Goal: Check status: Check status

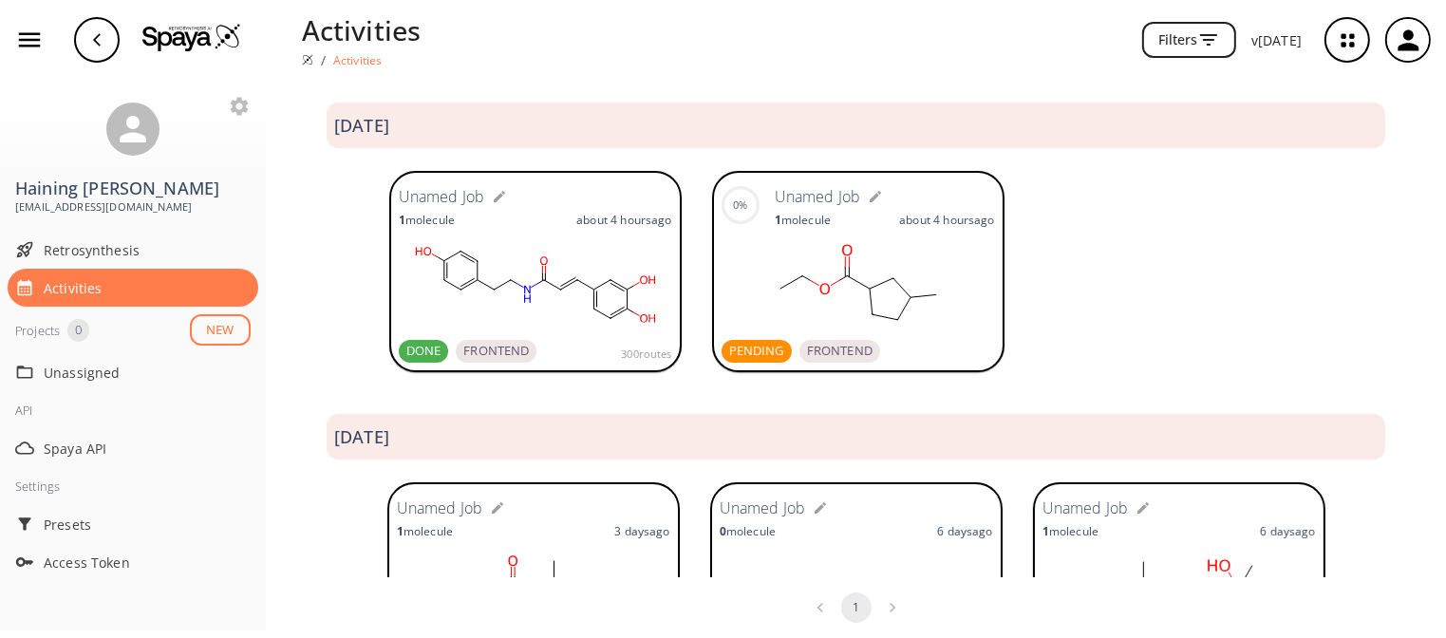
click at [743, 350] on span "PENDING" at bounding box center [757, 351] width 70 height 19
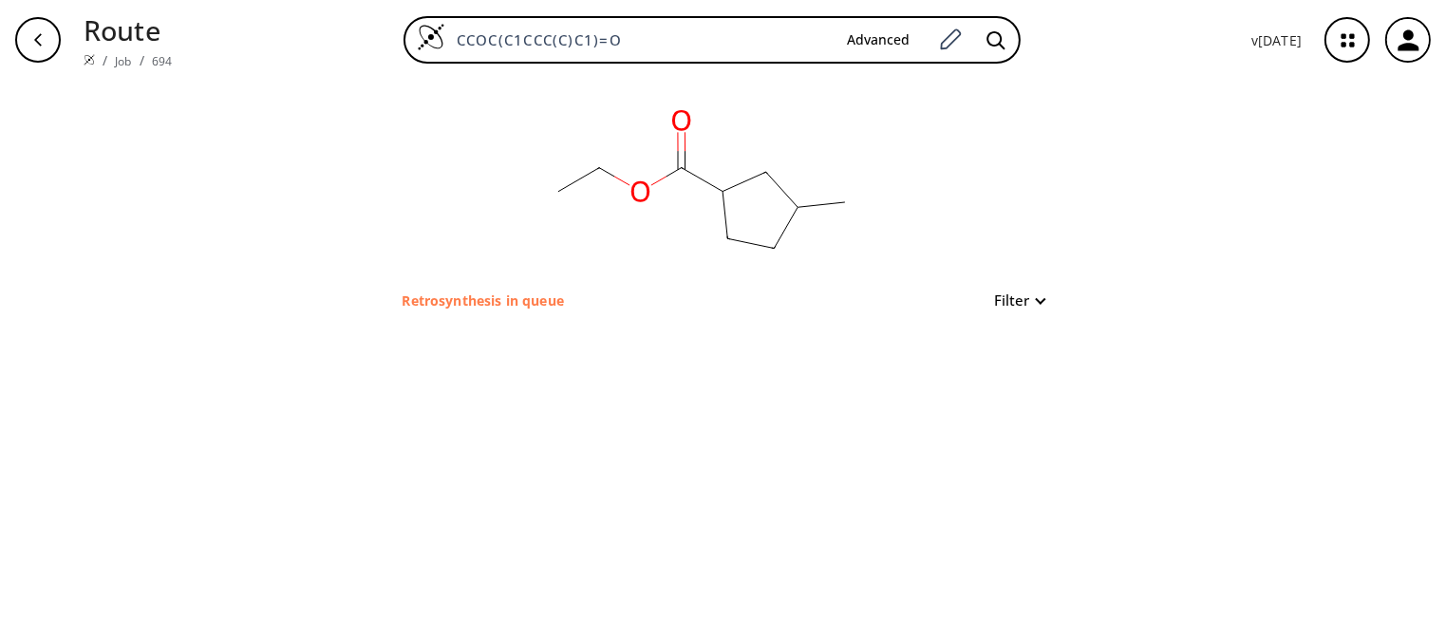
click at [743, 350] on div "clear Retrosynthesis in queue Filter" at bounding box center [723, 359] width 1446 height 558
click at [490, 295] on p "Retrosynthesis in queue" at bounding box center [483, 301] width 161 height 20
click at [1365, 32] on icon "button" at bounding box center [1348, 40] width 50 height 50
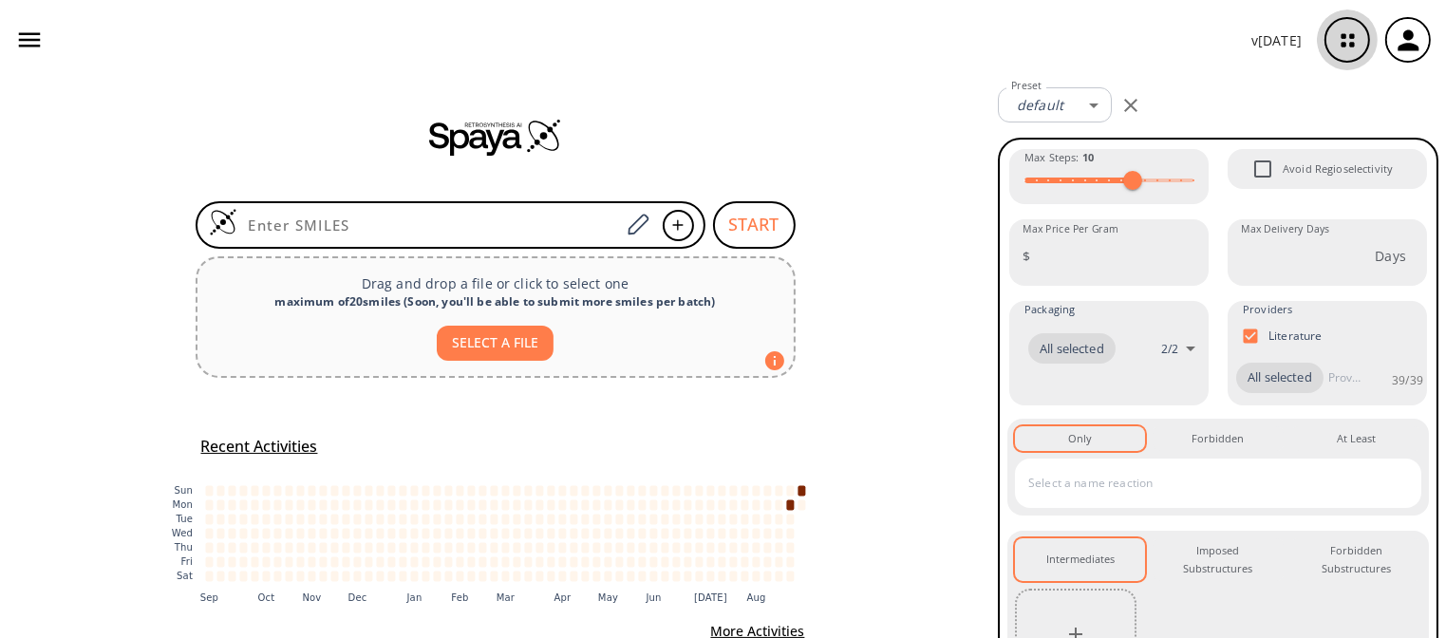
click at [1338, 33] on icon "button" at bounding box center [1348, 40] width 50 height 50
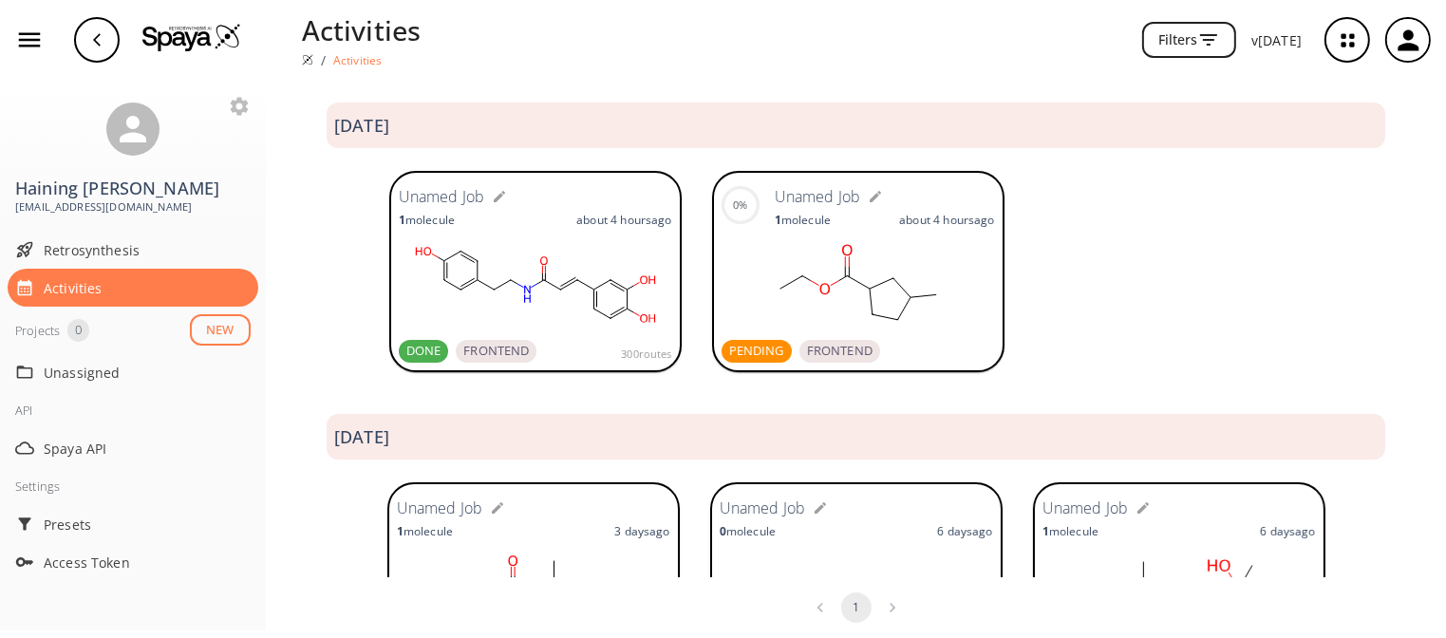
click at [802, 280] on ellipse at bounding box center [802, 275] width 15 height 15
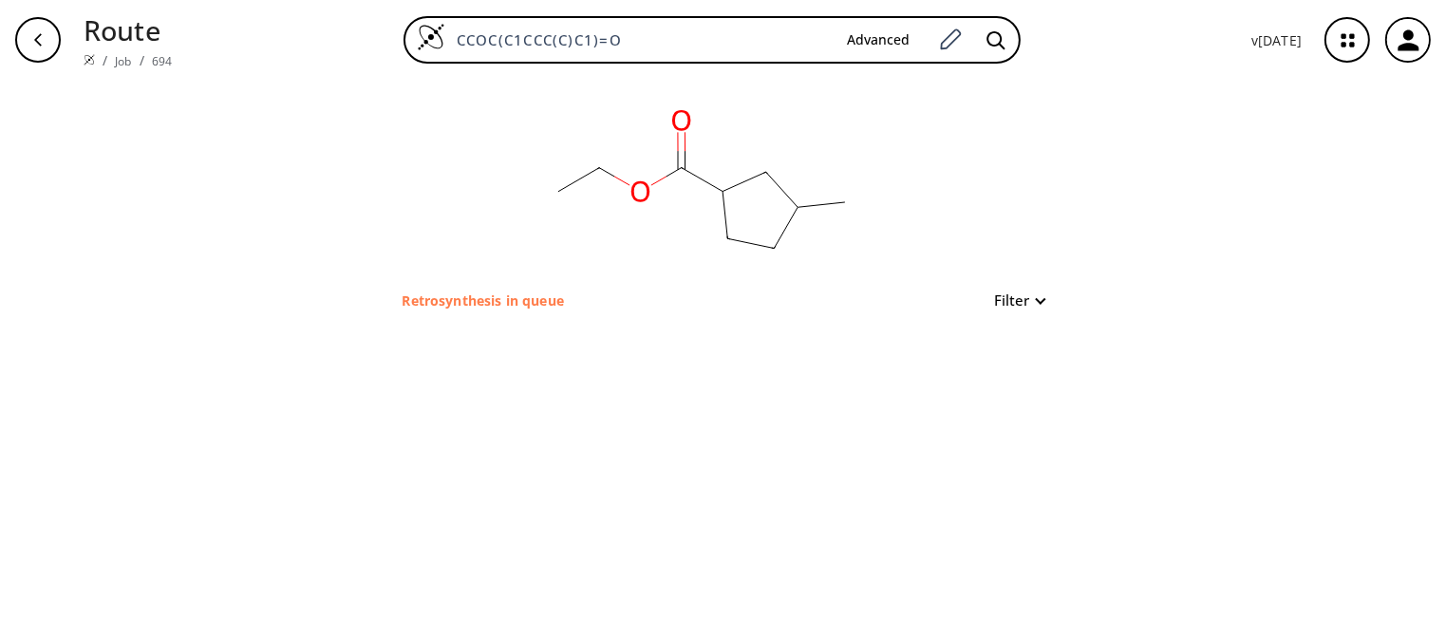
click at [492, 300] on p "Retrosynthesis in queue" at bounding box center [483, 301] width 161 height 20
click at [490, 299] on p "Retrosynthesis in queue" at bounding box center [483, 301] width 161 height 20
click at [783, 190] on icon at bounding box center [782, 189] width 32 height 35
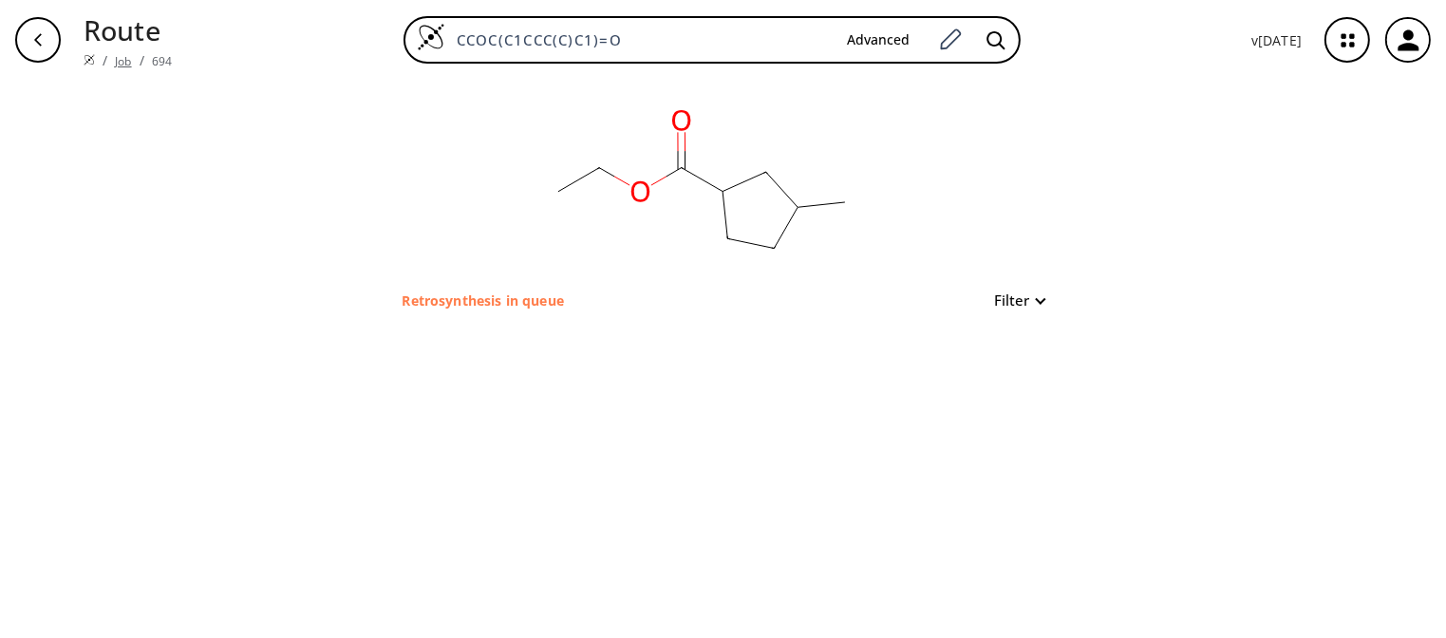
click at [122, 53] on link "Job" at bounding box center [123, 61] width 16 height 16
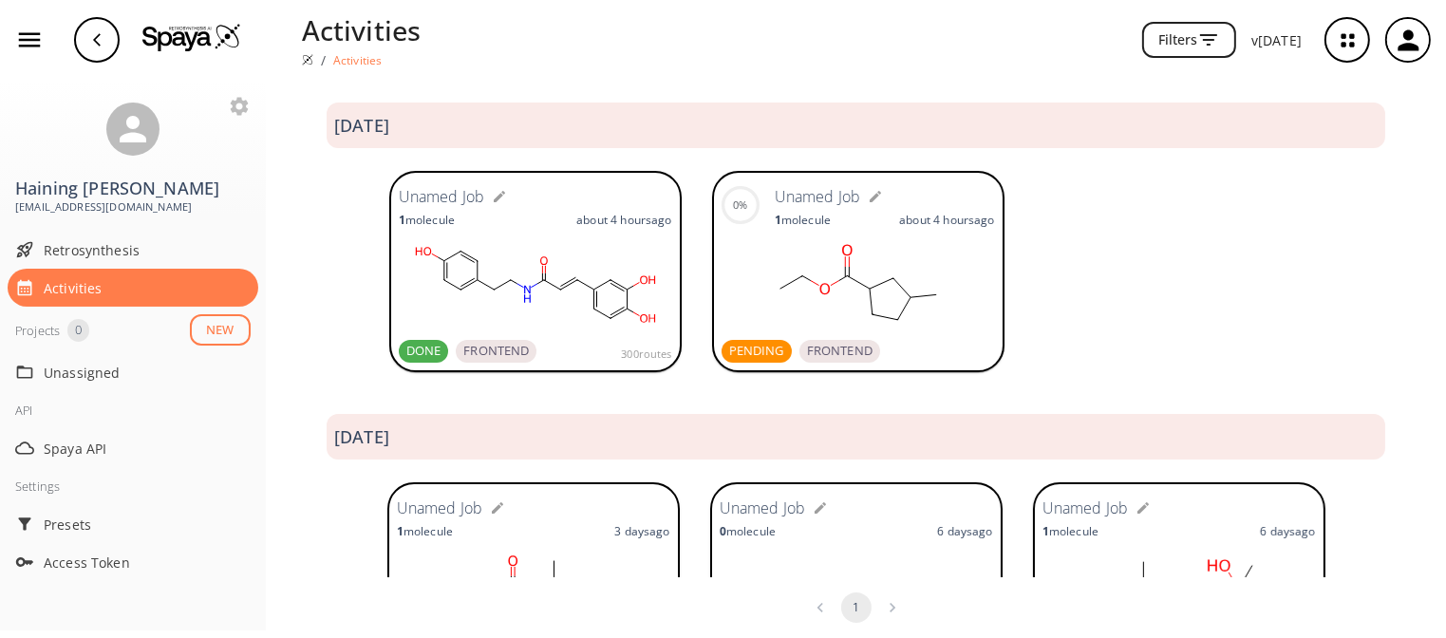
drag, startPoint x: 942, startPoint y: 216, endPoint x: 890, endPoint y: 255, distance: 65.7
click at [890, 255] on rect at bounding box center [859, 284] width 274 height 95
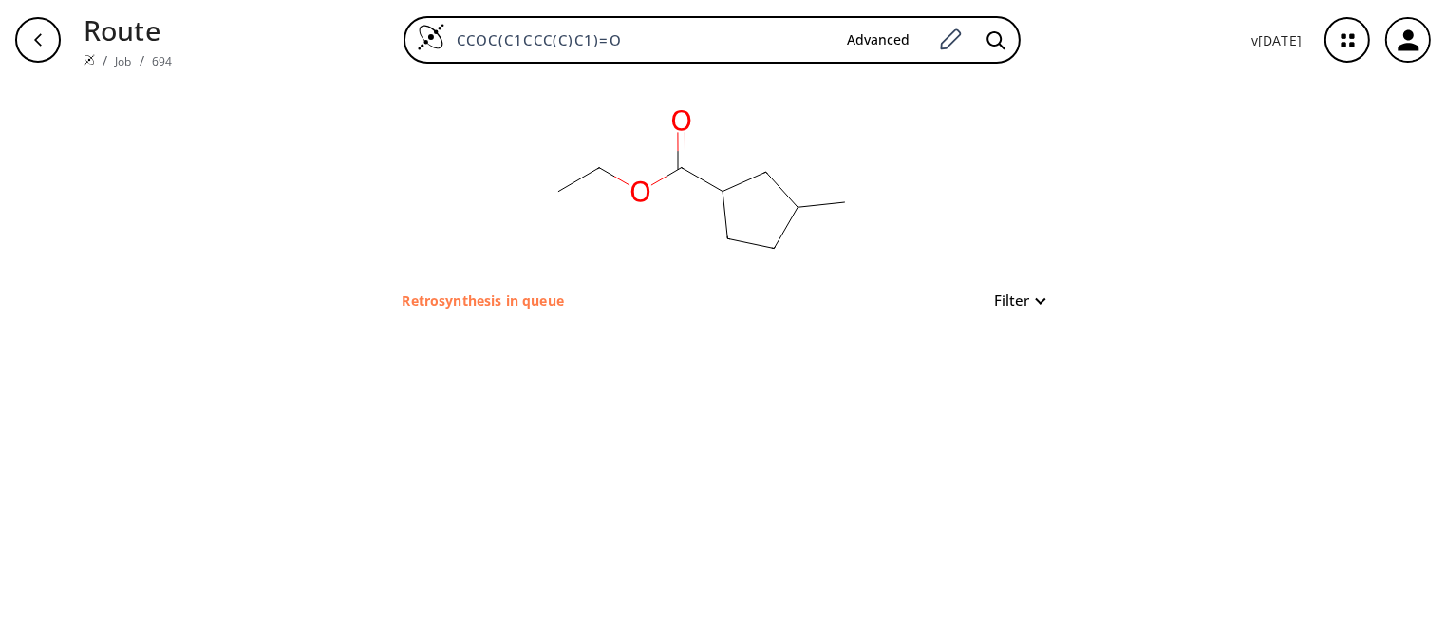
click at [474, 299] on p "Retrosynthesis in queue" at bounding box center [483, 301] width 161 height 20
click at [1337, 39] on icon "button" at bounding box center [1348, 40] width 50 height 50
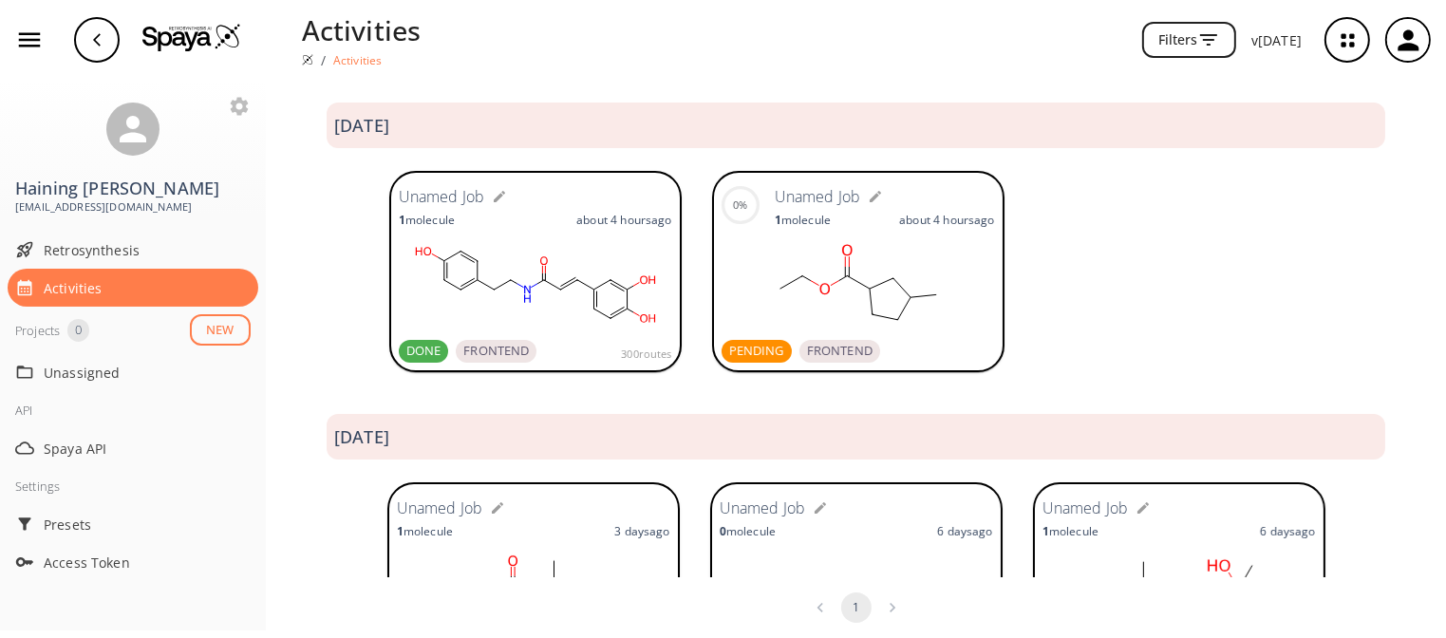
click at [1349, 38] on icon "button" at bounding box center [1348, 40] width 50 height 50
click at [1420, 40] on icon "button" at bounding box center [1408, 40] width 31 height 31
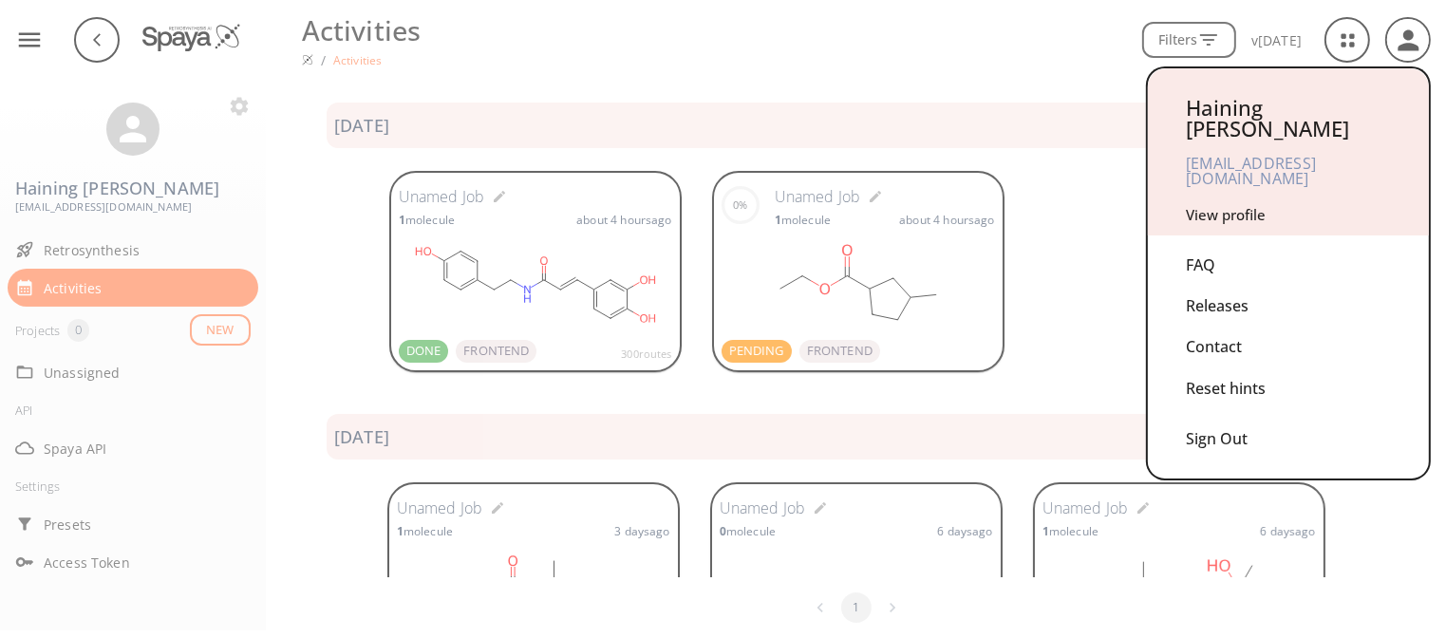
click at [250, 195] on div at bounding box center [723, 319] width 1446 height 638
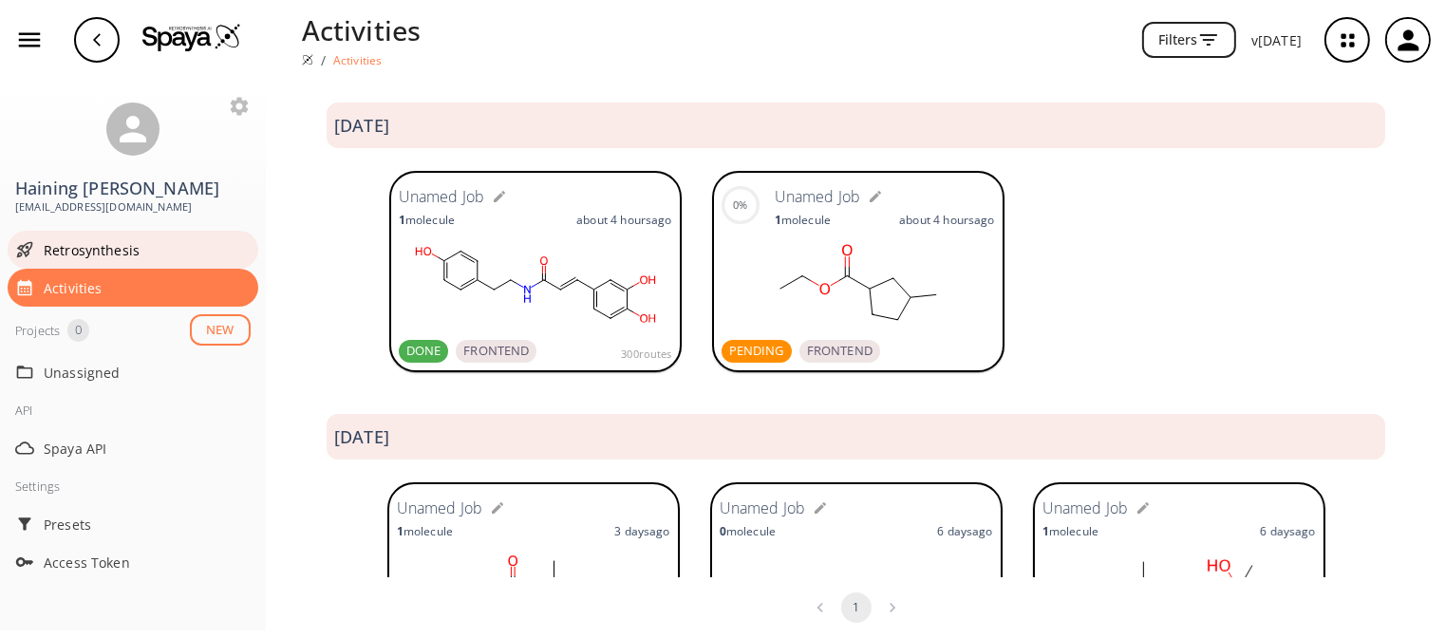
click at [74, 246] on div "Retrosynthesis" at bounding box center [133, 250] width 251 height 38
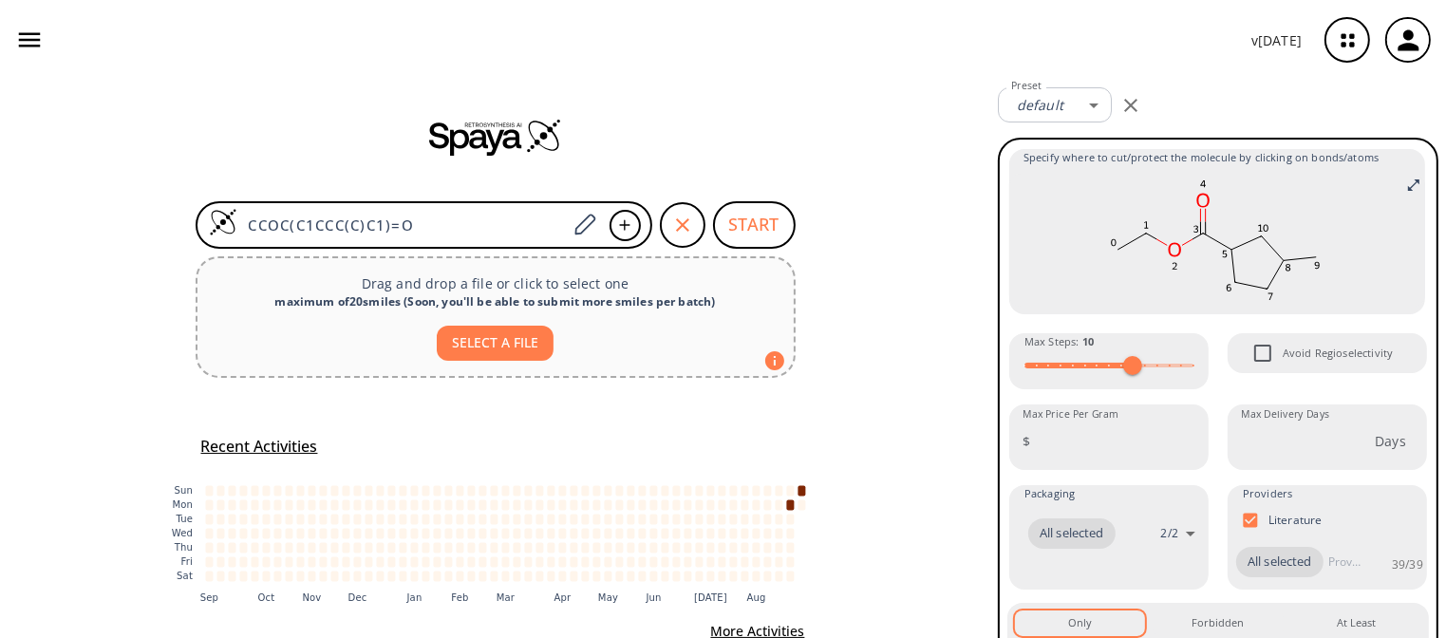
scroll to position [11, 0]
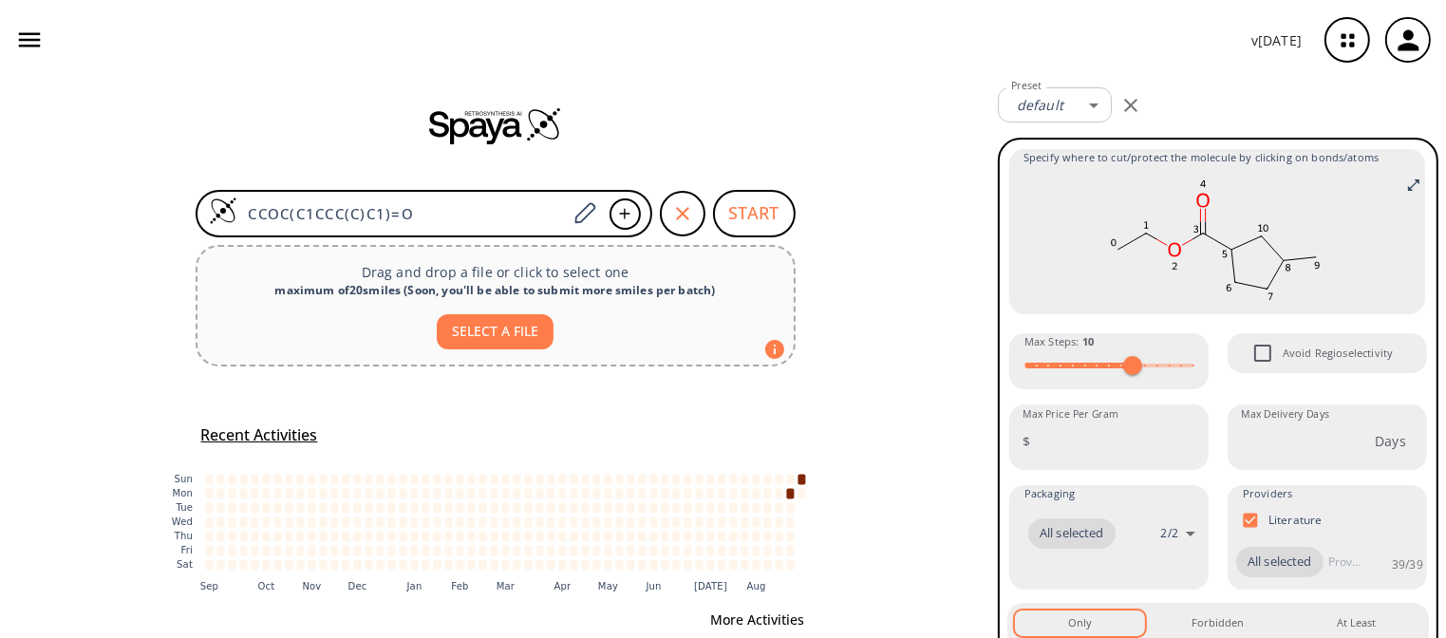
click at [778, 603] on button "More Activities" at bounding box center [758, 620] width 109 height 35
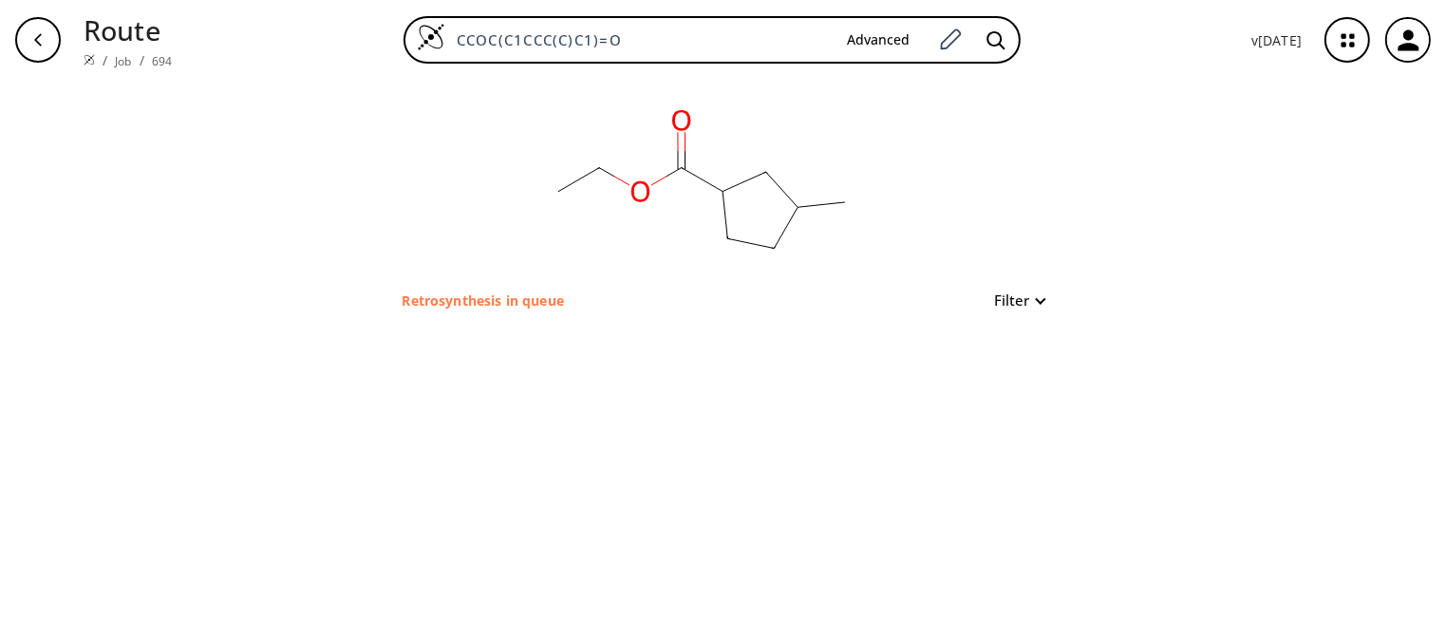
drag, startPoint x: 490, startPoint y: 297, endPoint x: 470, endPoint y: 280, distance: 26.3
click at [490, 296] on p "Retrosynthesis in queue" at bounding box center [483, 301] width 161 height 20
click at [116, 53] on link "Job" at bounding box center [123, 61] width 16 height 16
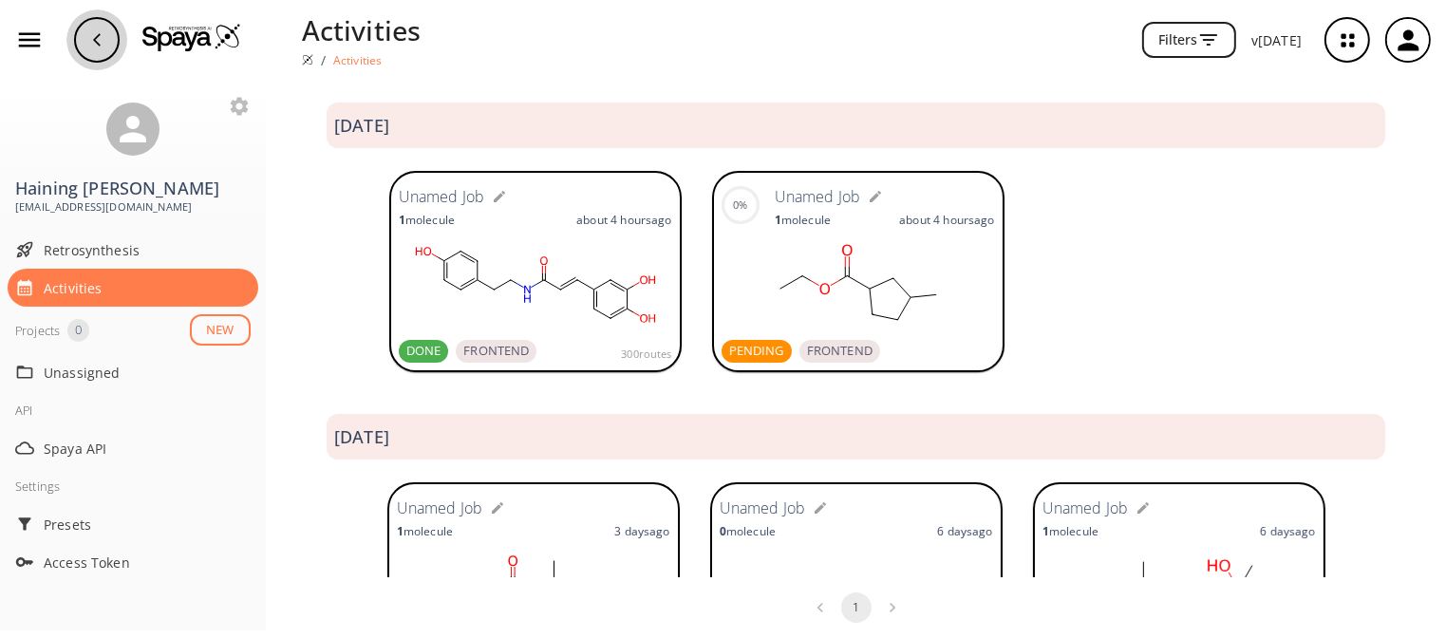
click at [109, 45] on div "button" at bounding box center [97, 40] width 46 height 46
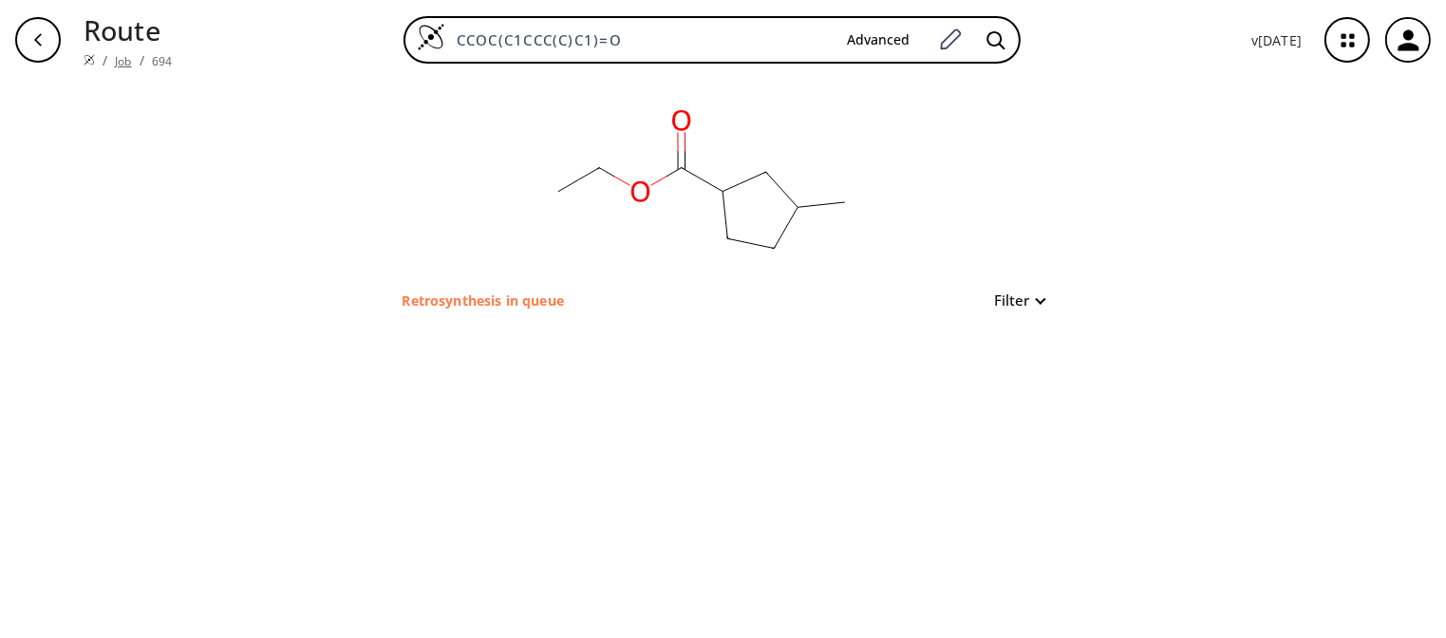
click at [121, 54] on link "Job" at bounding box center [123, 61] width 16 height 16
